Goal: Transaction & Acquisition: Download file/media

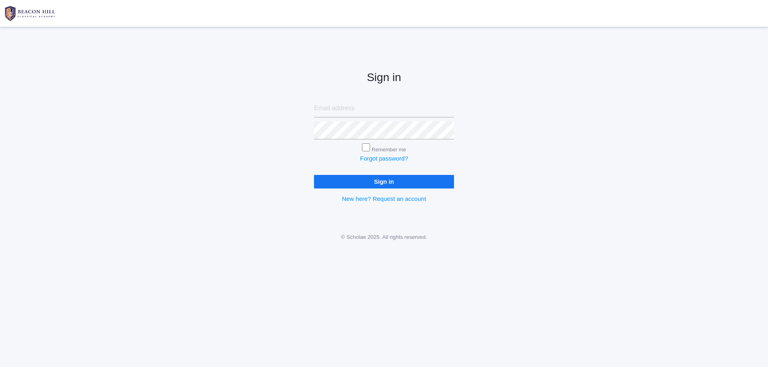
type input "jessica.bowen.diaz@gmail.com"
click at [383, 180] on input "Sign in" at bounding box center [384, 181] width 140 height 13
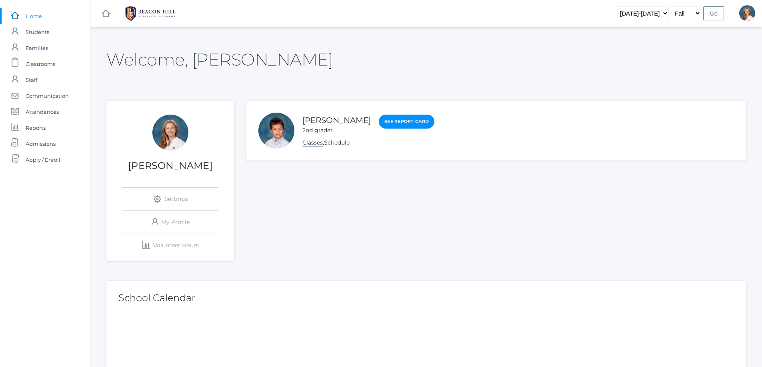
click at [315, 143] on link "Classes" at bounding box center [312, 143] width 20 height 8
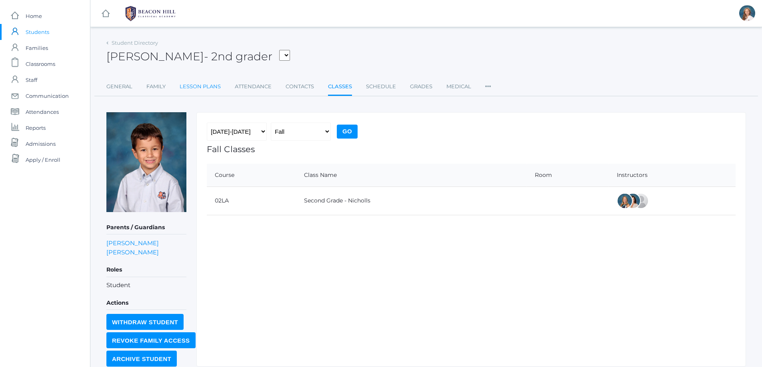
click at [196, 84] on link "Lesson Plans" at bounding box center [199, 87] width 41 height 16
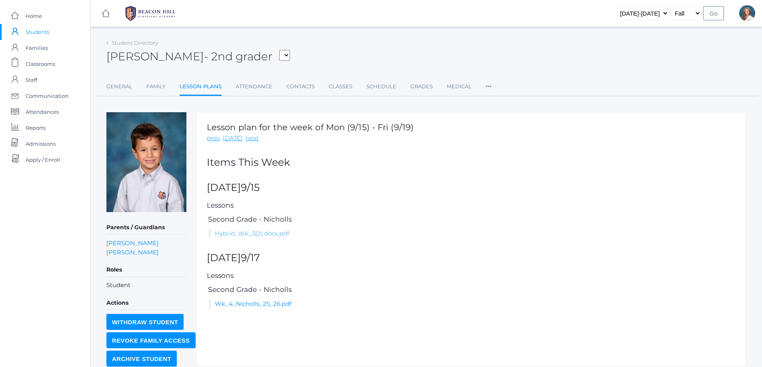
click at [245, 234] on link "Hybrid_Wk_3(2).docx.pdf" at bounding box center [252, 234] width 74 height 8
click at [256, 305] on link "Wk_4_Nicholls_25_26.pdf" at bounding box center [253, 304] width 77 height 8
